Goal: Information Seeking & Learning: Learn about a topic

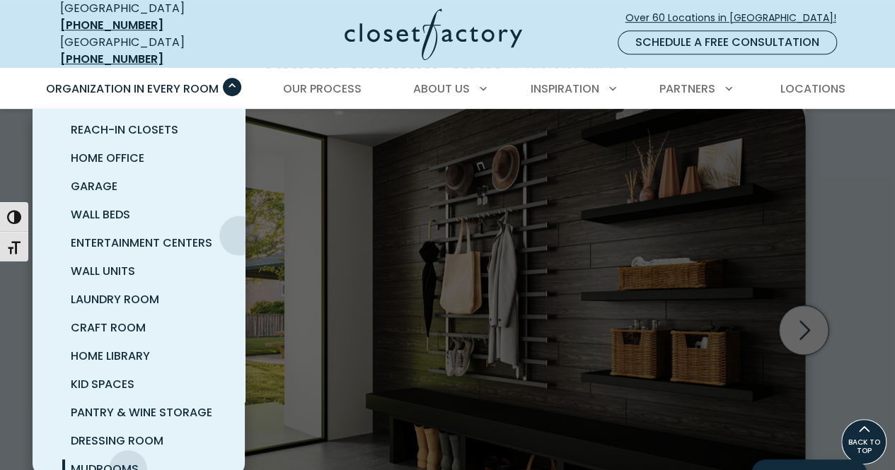
scroll to position [91, 0]
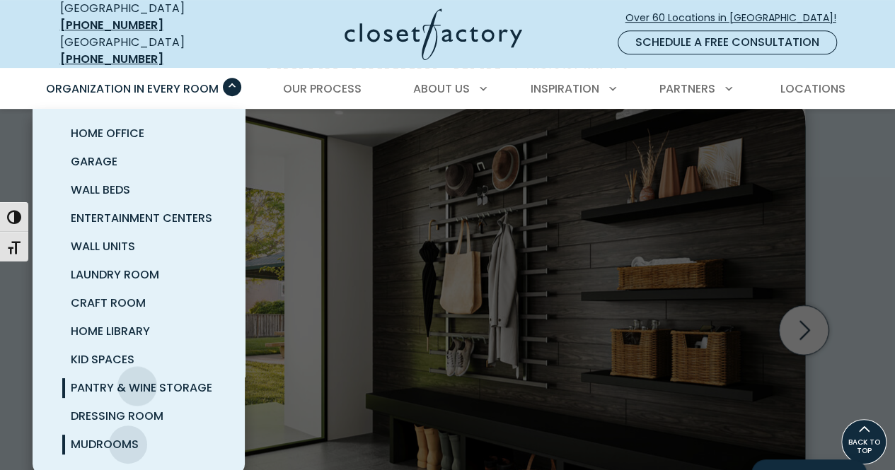
click at [137, 380] on span "Pantry & Wine Storage" at bounding box center [141, 388] width 141 height 16
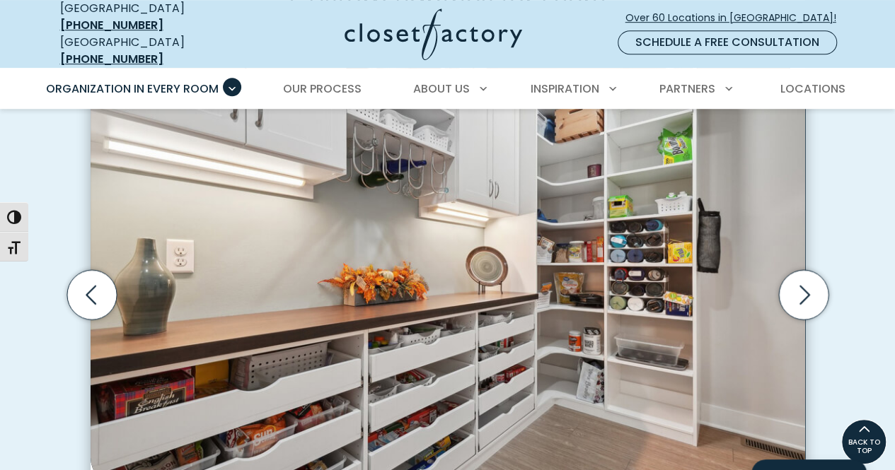
scroll to position [420, 0]
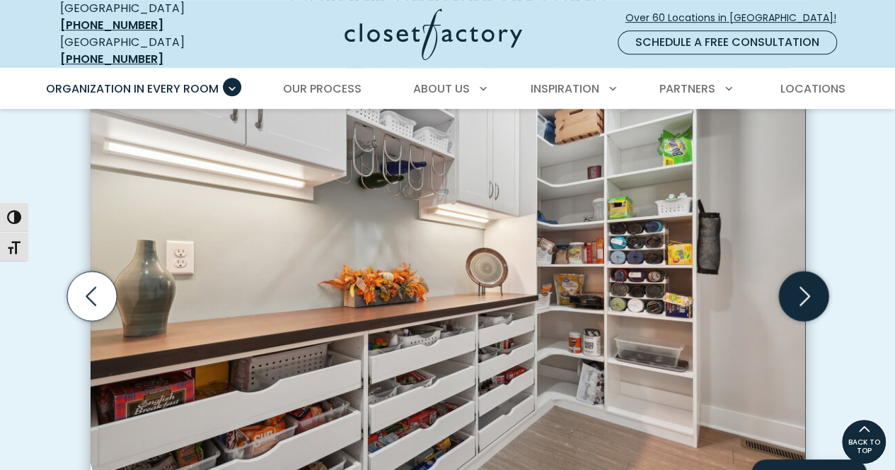
click at [796, 278] on icon "Next slide" at bounding box center [803, 297] width 50 height 50
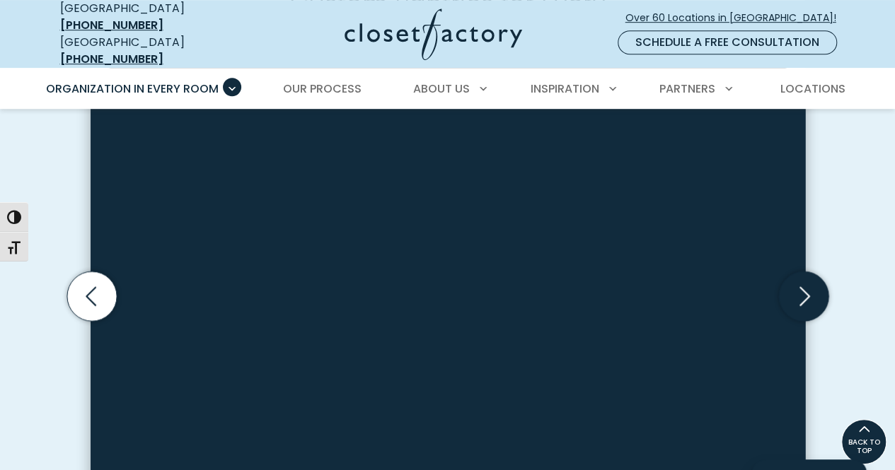
click at [796, 278] on icon "Next slide" at bounding box center [803, 297] width 50 height 50
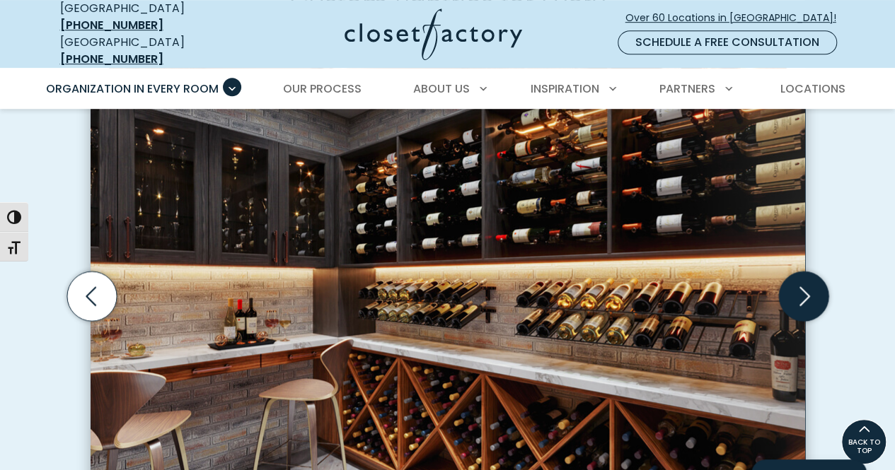
click at [803, 282] on icon "Next slide" at bounding box center [803, 297] width 50 height 50
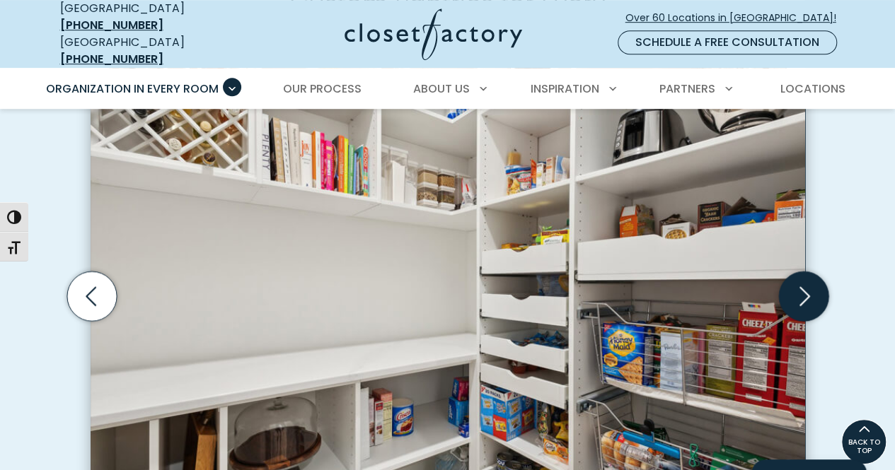
click at [803, 282] on icon "Next slide" at bounding box center [803, 297] width 50 height 50
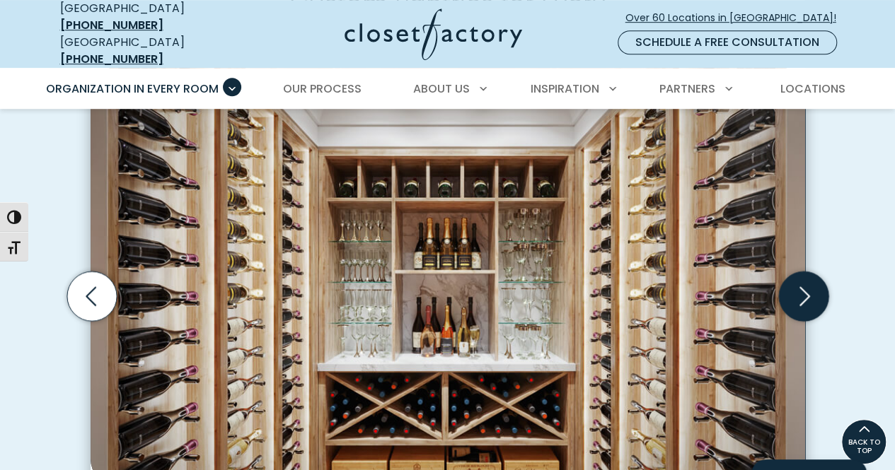
click at [803, 286] on icon "Next slide" at bounding box center [803, 297] width 50 height 50
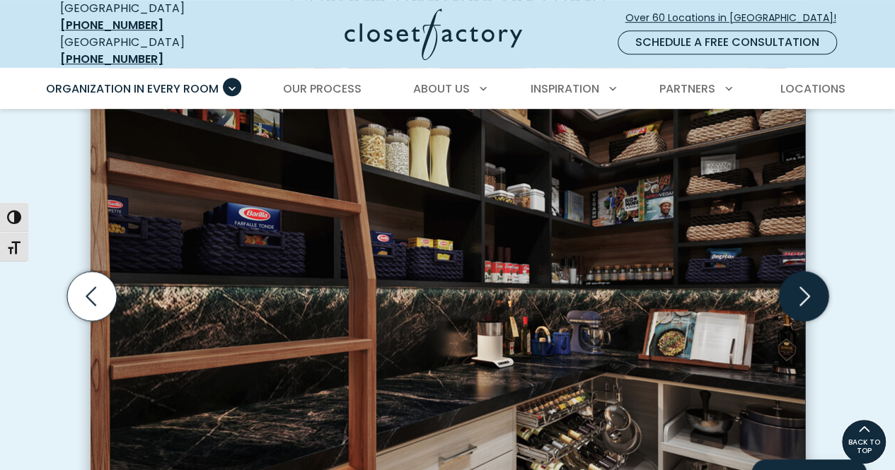
click at [805, 286] on icon "Next slide" at bounding box center [803, 297] width 50 height 50
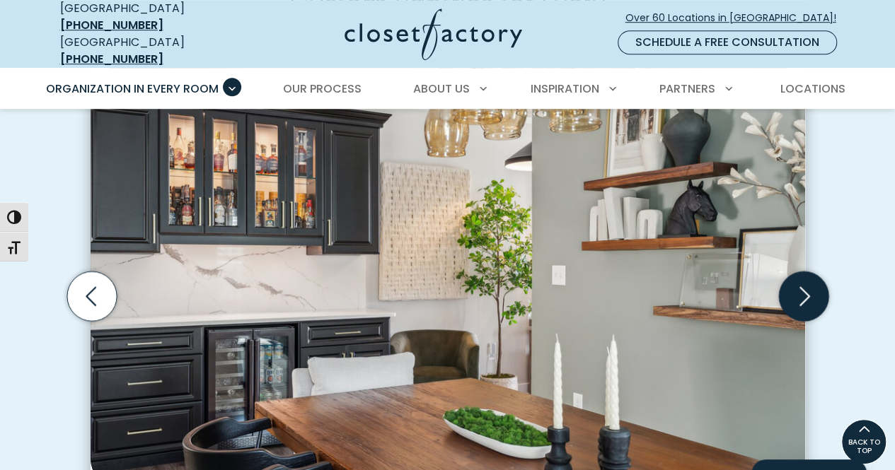
click at [805, 286] on icon "Next slide" at bounding box center [803, 297] width 50 height 50
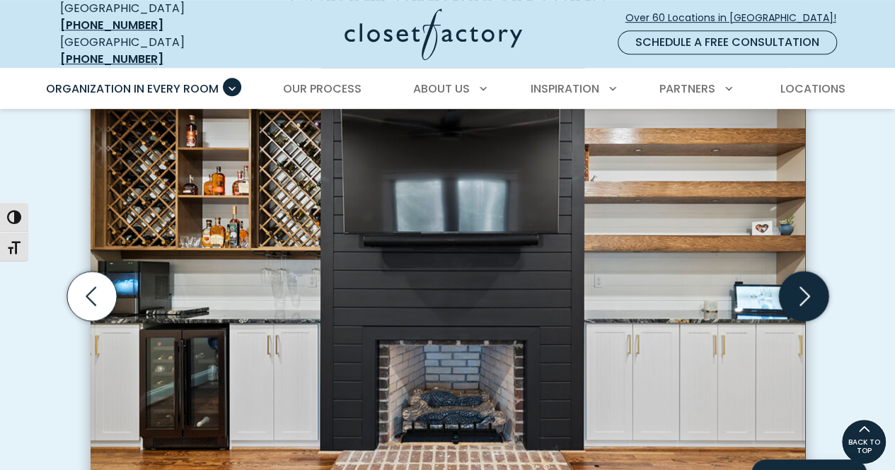
click at [805, 286] on icon "Next slide" at bounding box center [803, 297] width 50 height 50
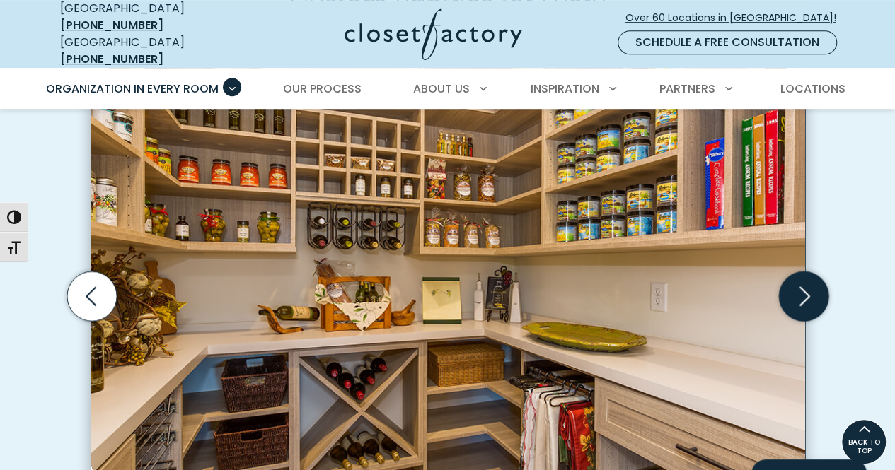
click at [805, 286] on icon "Next slide" at bounding box center [803, 297] width 50 height 50
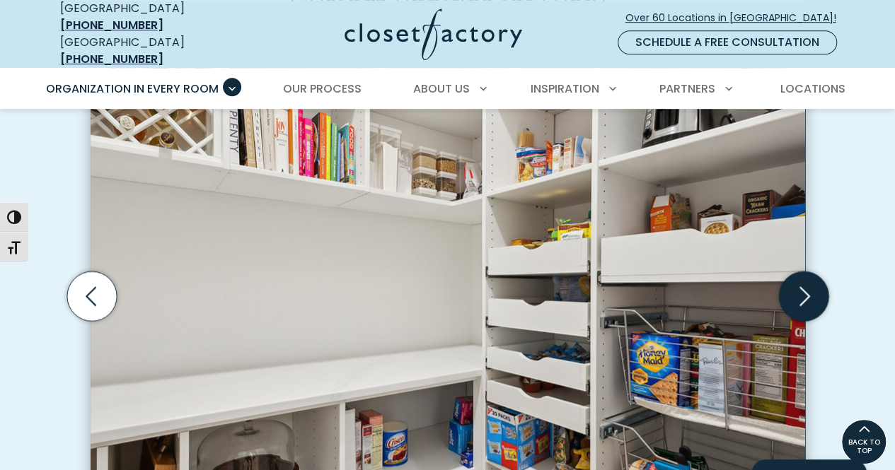
click at [805, 286] on icon "Next slide" at bounding box center [803, 297] width 50 height 50
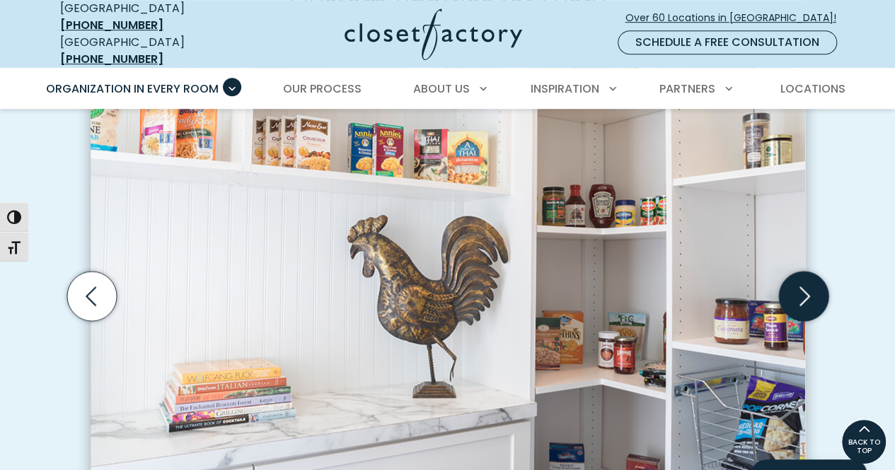
click at [805, 286] on icon "Next slide" at bounding box center [803, 297] width 50 height 50
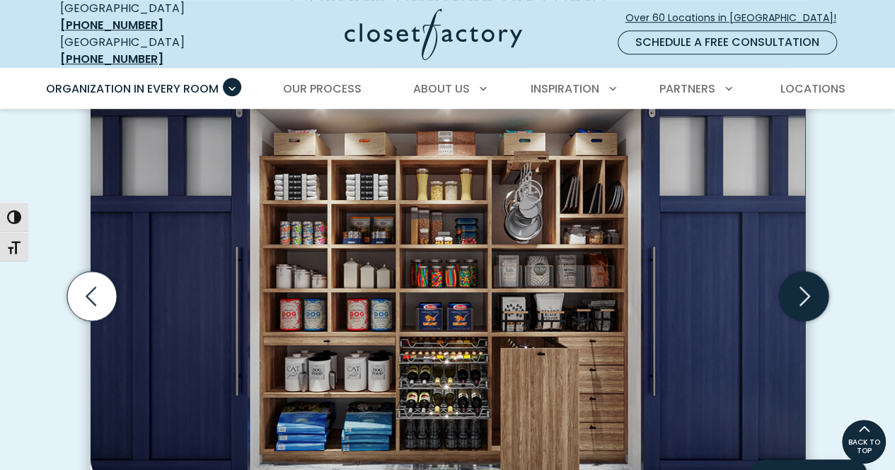
click at [805, 286] on icon "Next slide" at bounding box center [803, 297] width 50 height 50
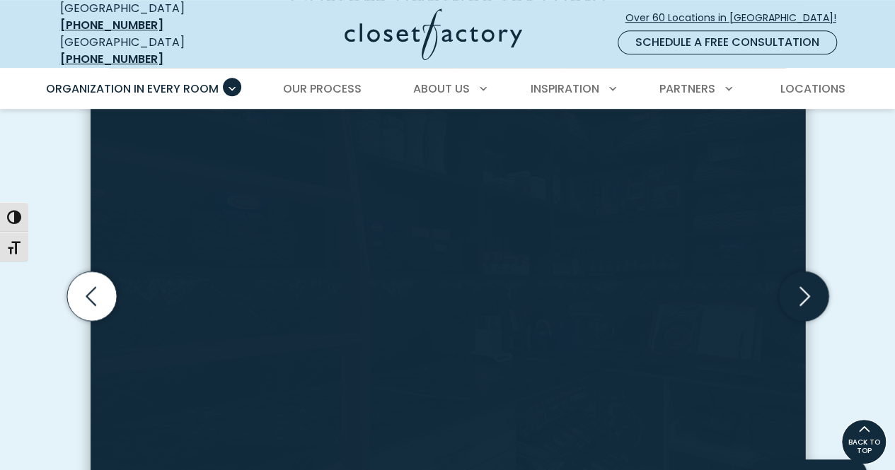
click at [805, 286] on icon "Next slide" at bounding box center [803, 297] width 50 height 50
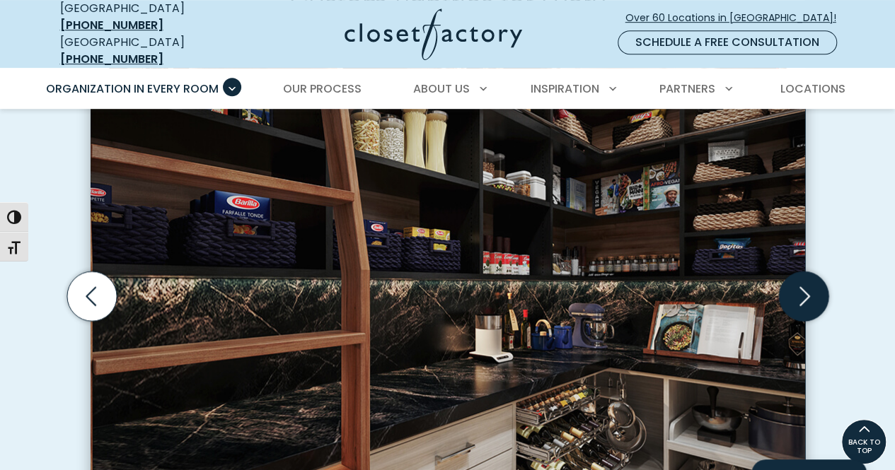
click at [805, 286] on icon "Next slide" at bounding box center [803, 297] width 50 height 50
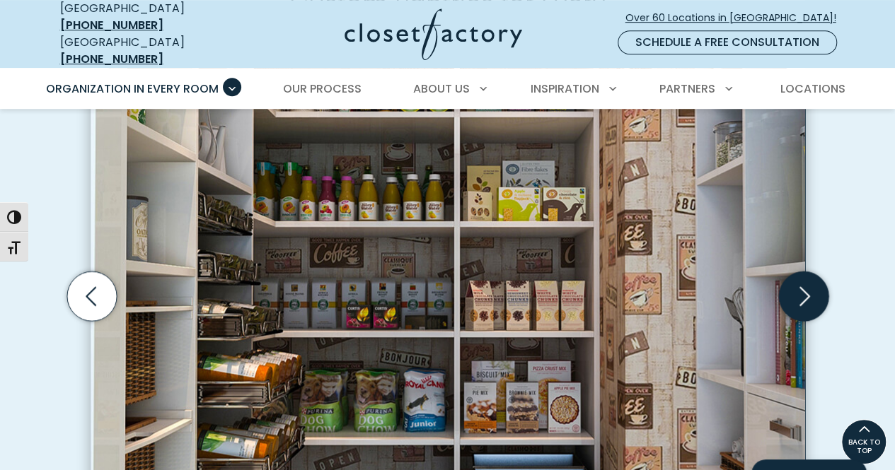
click at [805, 286] on icon "Next slide" at bounding box center [803, 297] width 50 height 50
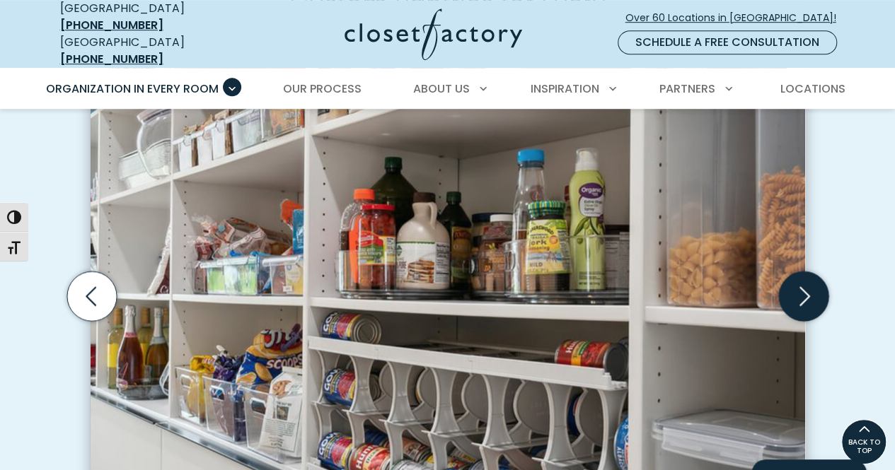
click at [805, 286] on icon "Next slide" at bounding box center [803, 297] width 50 height 50
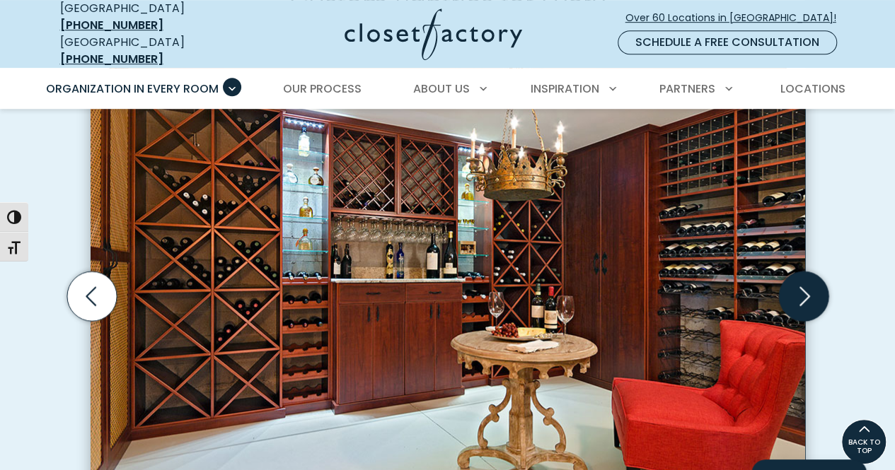
click at [805, 279] on icon "Next slide" at bounding box center [803, 297] width 50 height 50
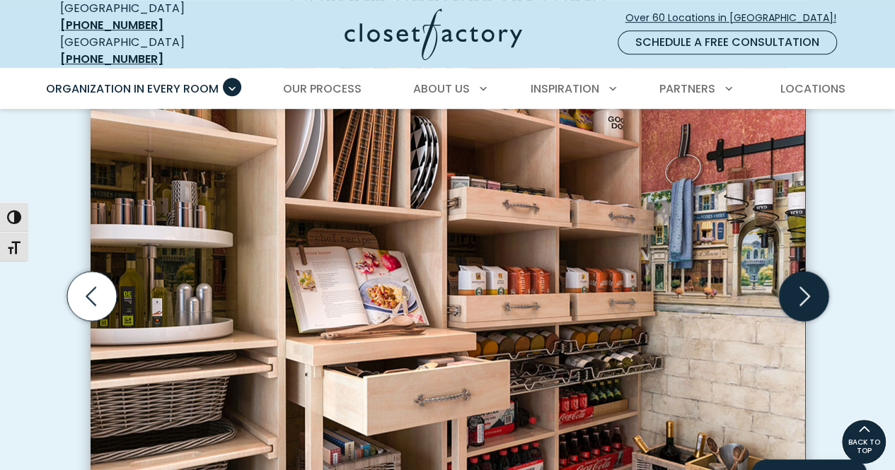
click at [815, 292] on icon "Next slide" at bounding box center [803, 297] width 50 height 50
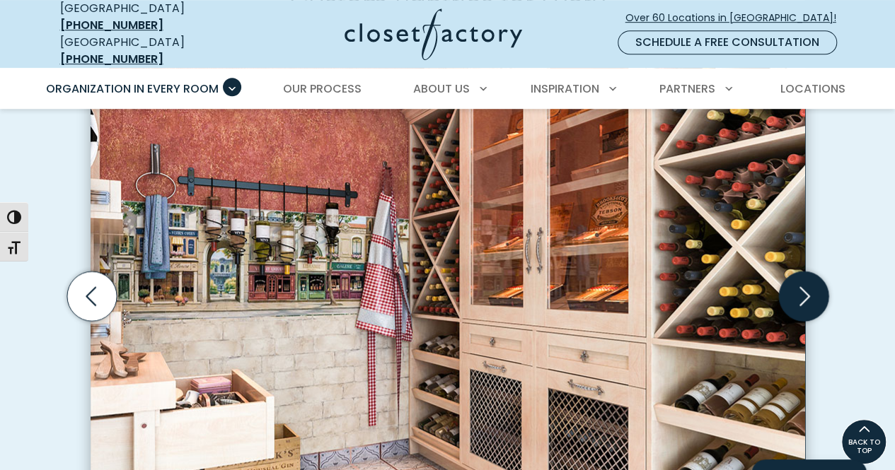
click at [815, 292] on icon "Next slide" at bounding box center [803, 297] width 50 height 50
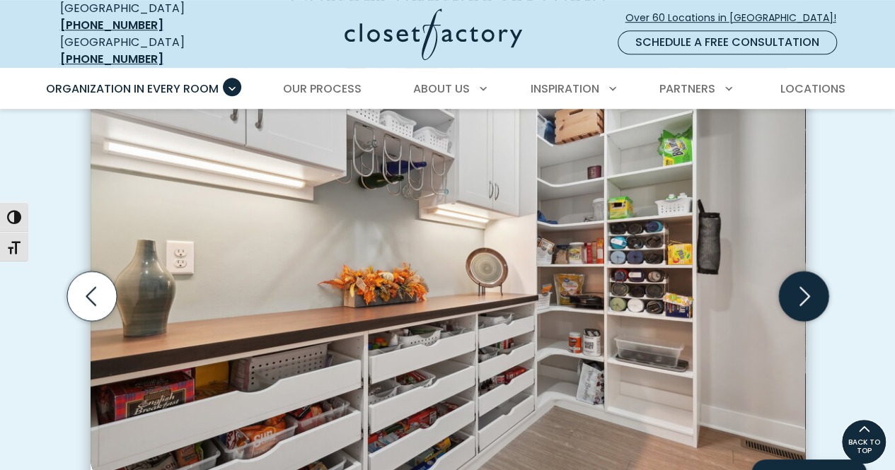
click at [815, 292] on icon "Next slide" at bounding box center [803, 297] width 50 height 50
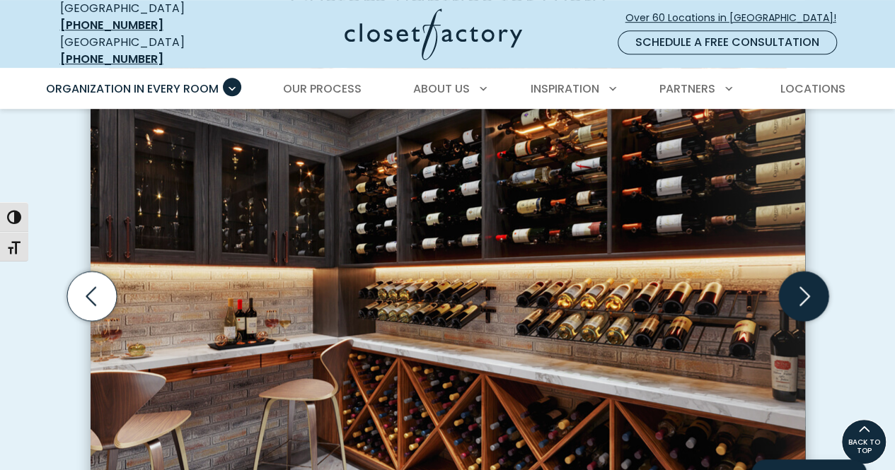
click at [815, 292] on icon "Next slide" at bounding box center [803, 297] width 50 height 50
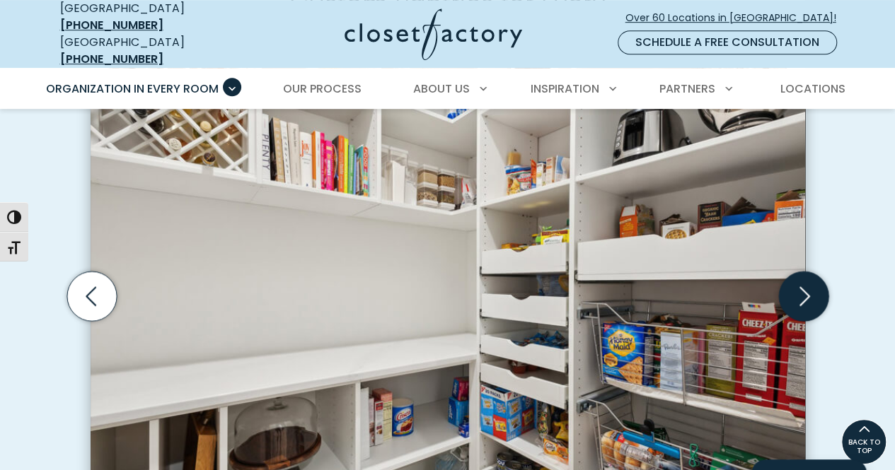
click at [815, 292] on icon "Next slide" at bounding box center [803, 297] width 50 height 50
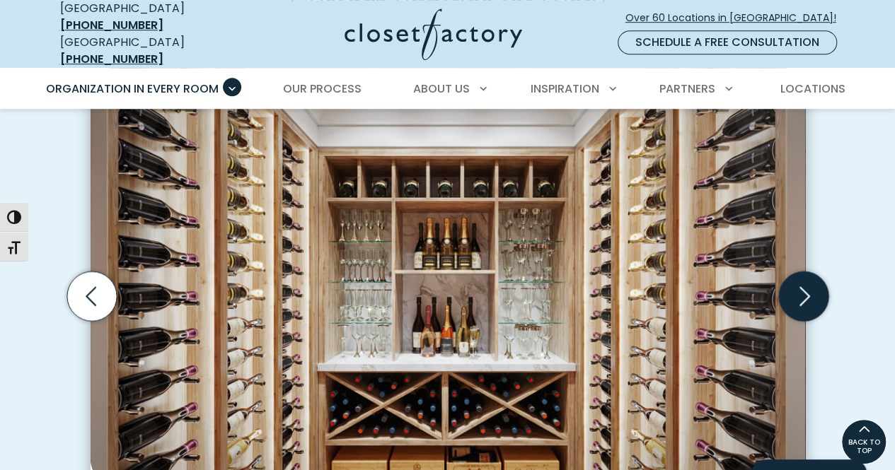
click at [815, 292] on icon "Next slide" at bounding box center [803, 297] width 50 height 50
